Goal: Task Accomplishment & Management: Manage account settings

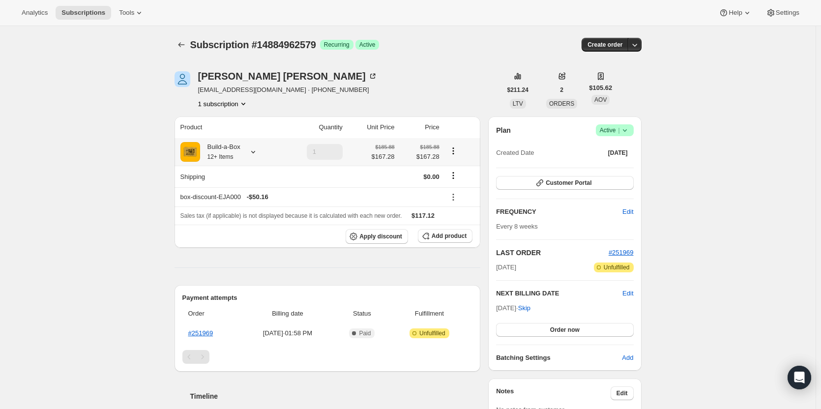
click at [248, 151] on div at bounding box center [251, 152] width 14 height 10
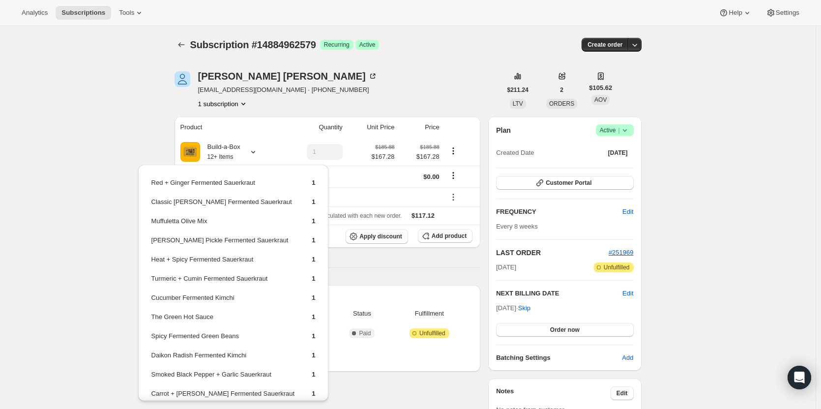
click at [141, 123] on div "Subscription #14884962579. This page is ready Subscription #14884962579 Success…" at bounding box center [408, 333] width 816 height 614
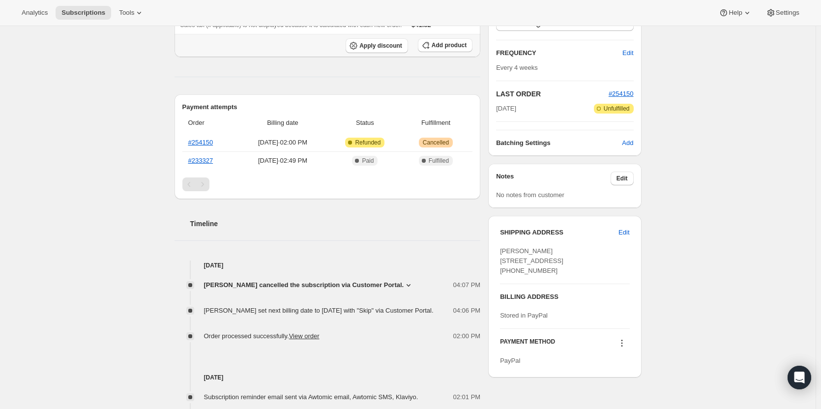
scroll to position [197, 0]
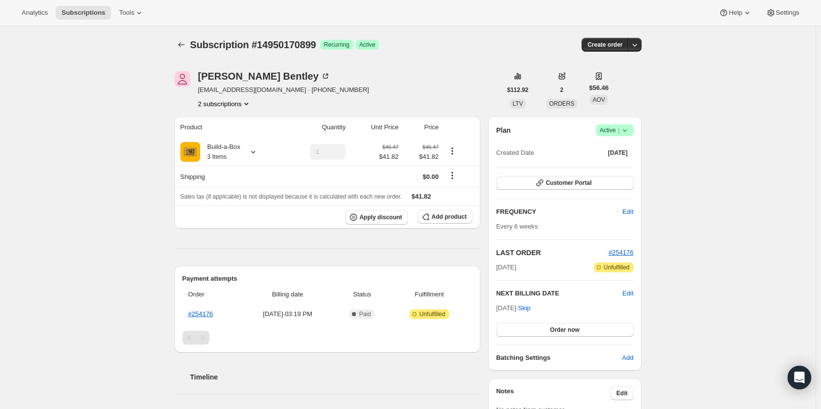
click at [620, 129] on span "|" at bounding box center [618, 130] width 1 height 8
click at [621, 163] on span "Cancel subscription" at bounding box center [618, 166] width 56 height 7
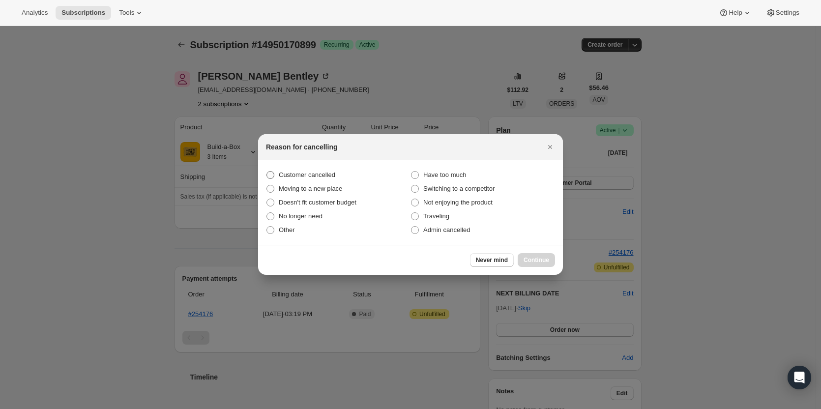
click at [294, 177] on span "Customer cancelled" at bounding box center [307, 174] width 57 height 7
click at [272, 174] on span ":rbl:" at bounding box center [270, 175] width 8 height 8
click at [267, 172] on input "Customer cancelled" at bounding box center [266, 171] width 0 height 0
radio input "true"
click at [541, 258] on span "Continue" at bounding box center [537, 260] width 26 height 8
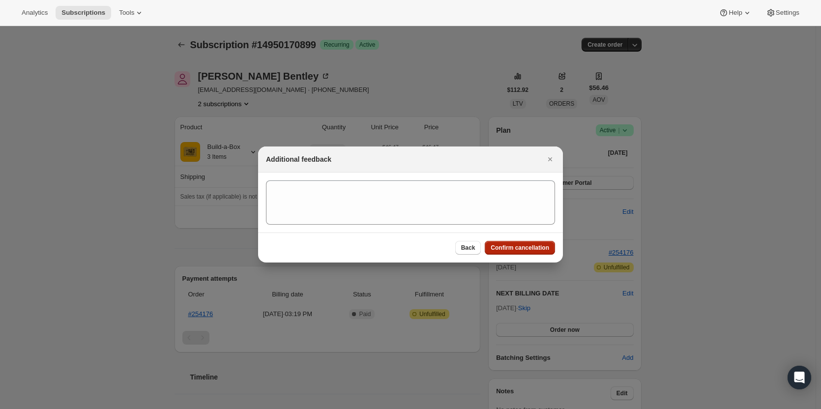
click at [527, 247] on span "Confirm cancellation" at bounding box center [520, 248] width 59 height 8
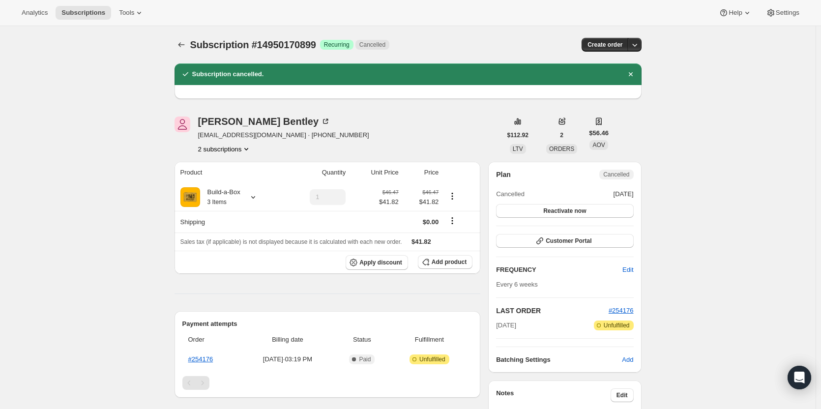
click at [234, 148] on button "2 subscriptions" at bounding box center [225, 149] width 54 height 10
click at [243, 169] on span "14027718931" at bounding box center [227, 168] width 68 height 10
